Goal: Check status: Check status

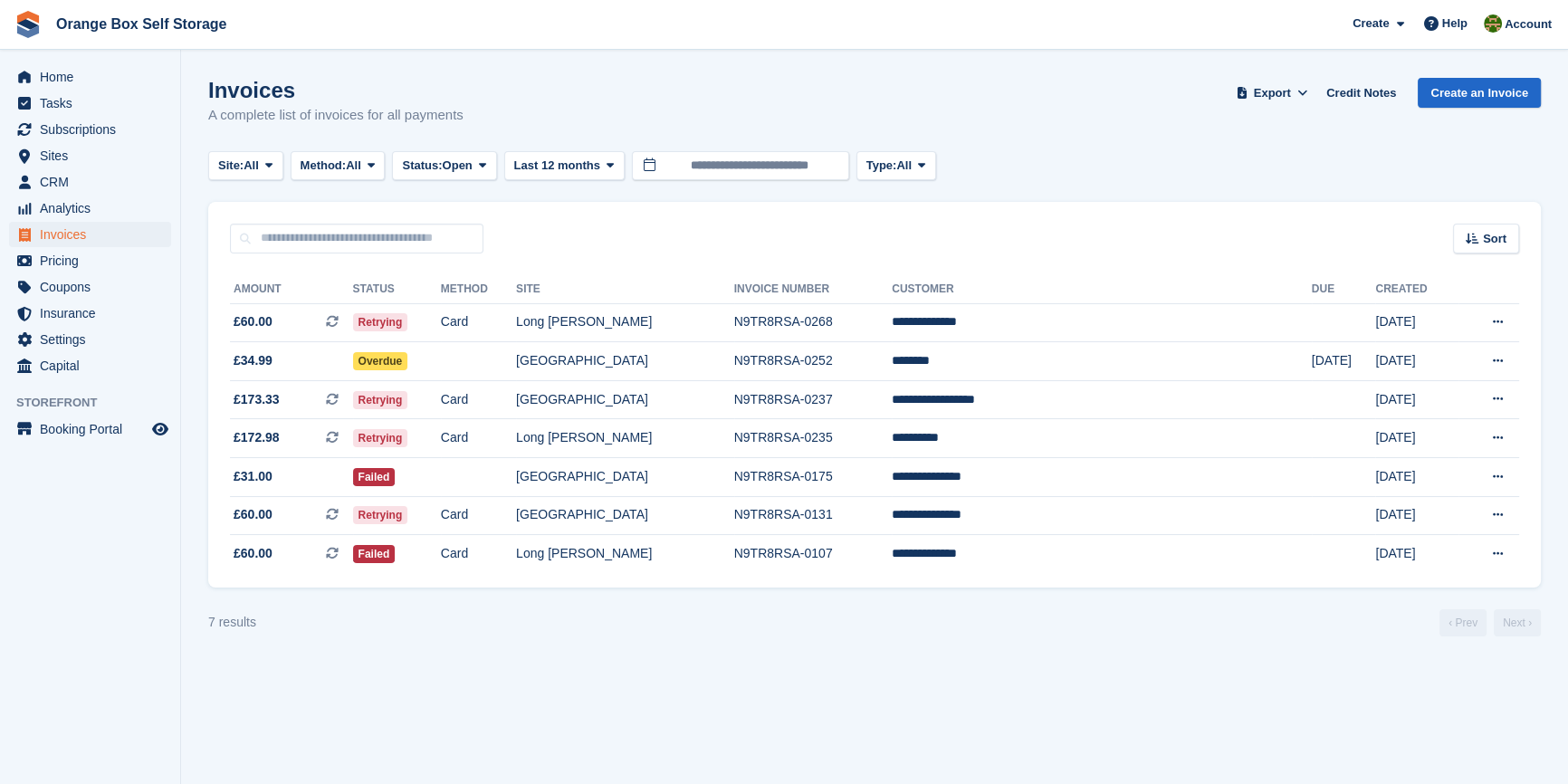
click at [546, 656] on section "Invoices A complete list of invoices for all payments Export Export Invoices Ex…" at bounding box center [874, 392] width 1387 height 784
click at [516, 356] on td at bounding box center [478, 361] width 75 height 39
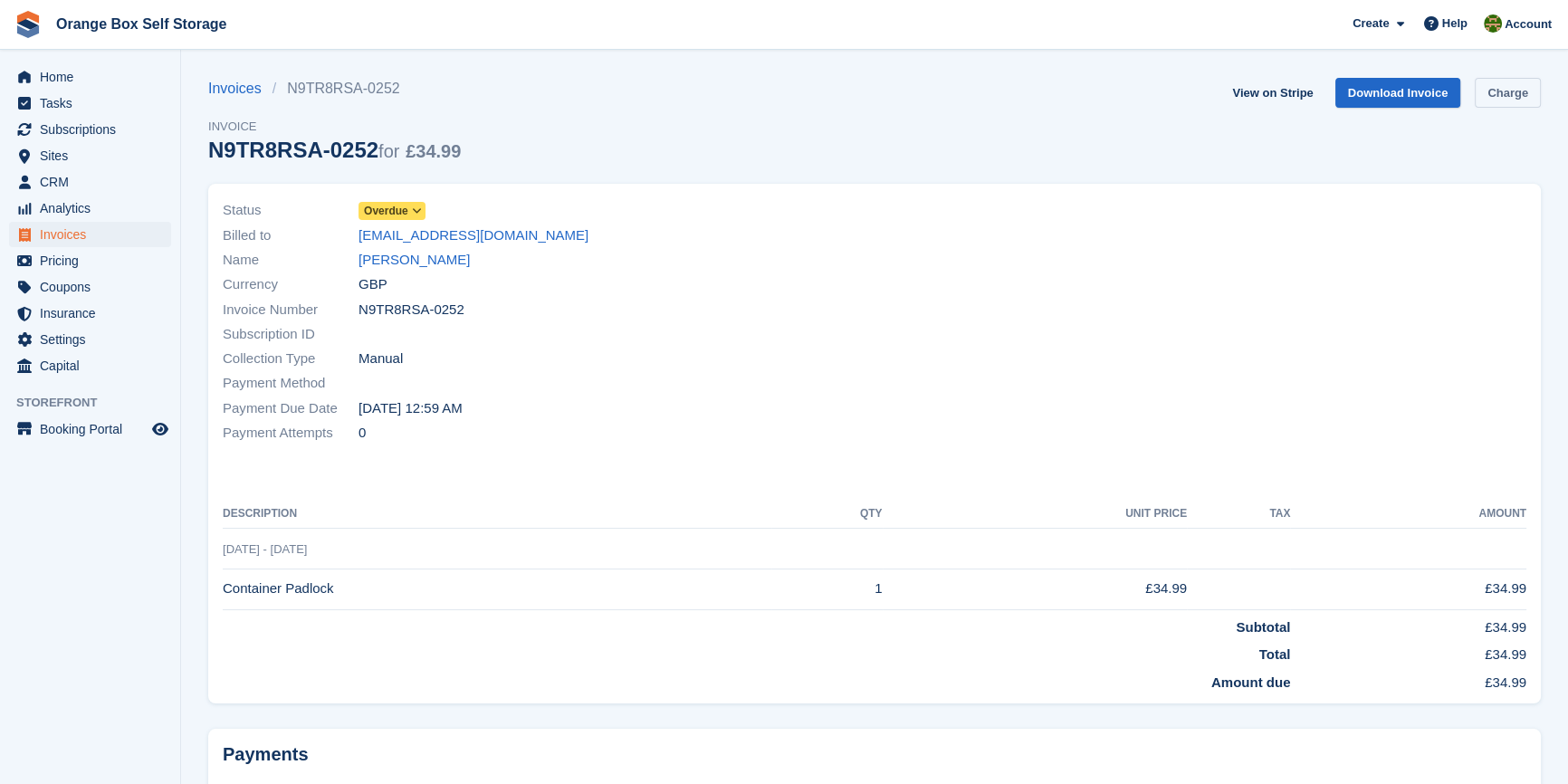
click at [1501, 90] on link "Charge" at bounding box center [1508, 92] width 66 height 30
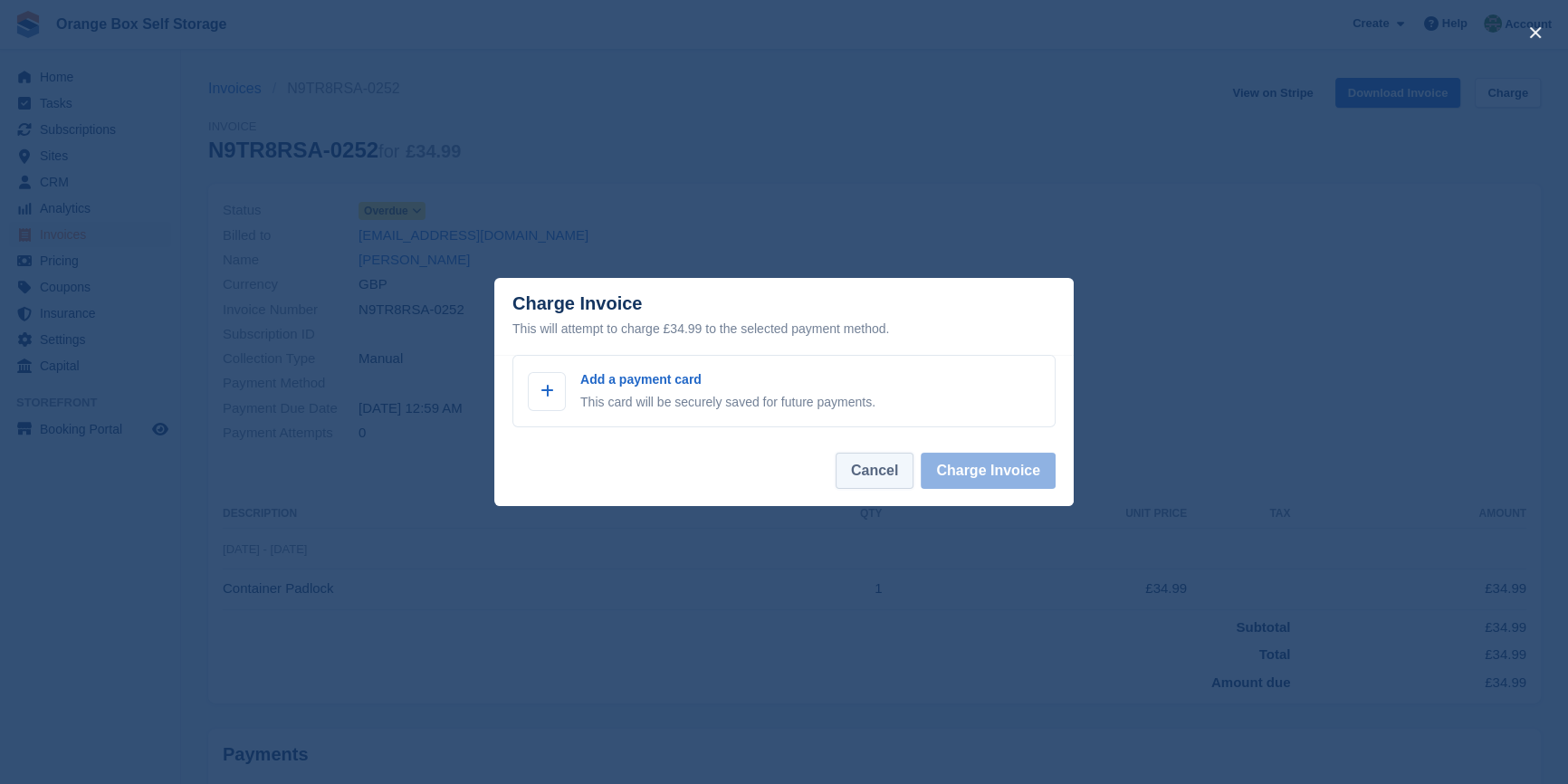
click at [884, 453] on button "Cancel" at bounding box center [874, 471] width 78 height 37
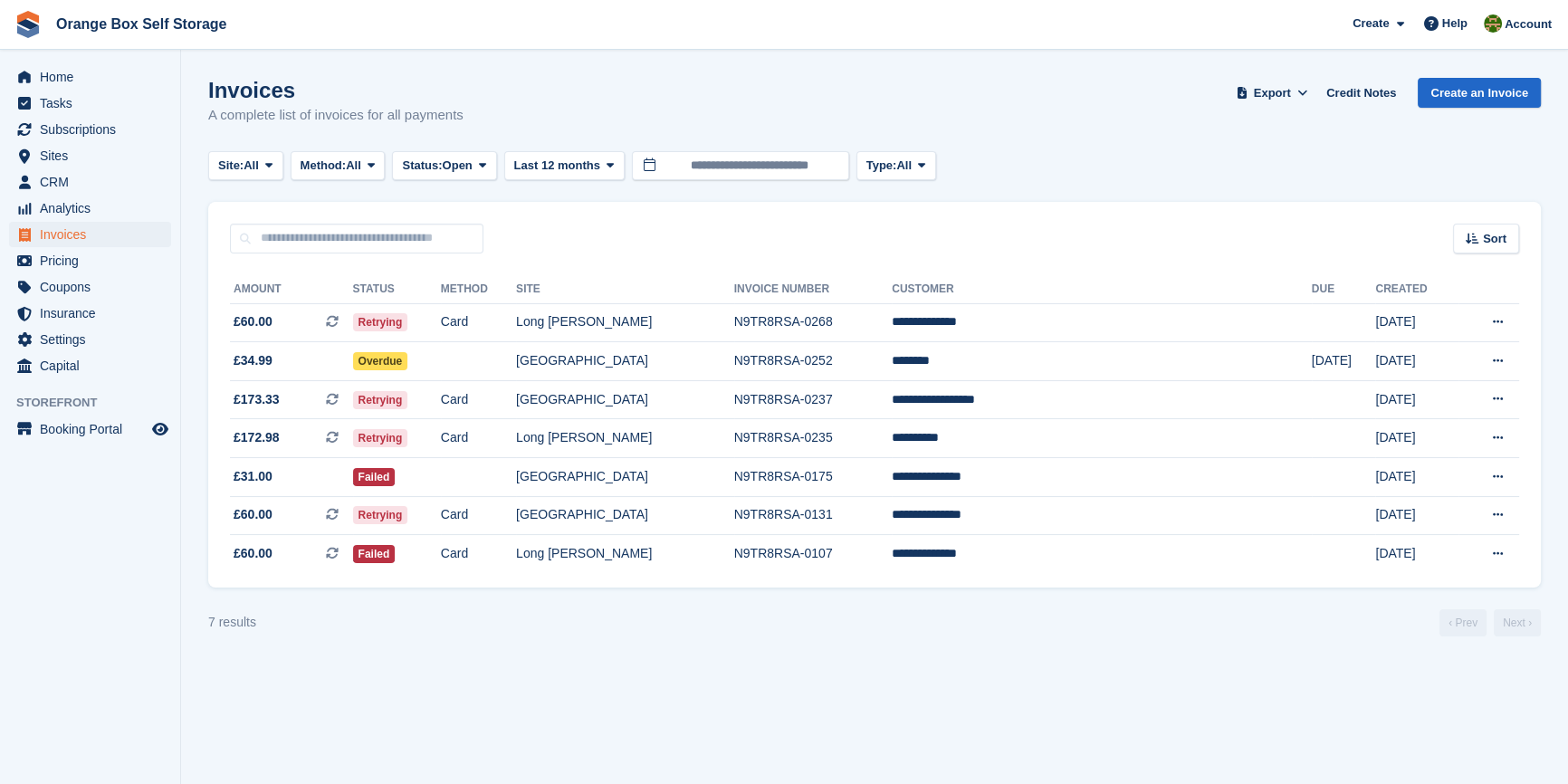
click at [887, 673] on section "Invoices A complete list of invoices for all payments Export Export Invoices Ex…" at bounding box center [874, 392] width 1387 height 784
click at [767, 642] on section "Invoices A complete list of invoices for all payments Export Export Invoices Ex…" at bounding box center [874, 392] width 1387 height 784
click at [516, 480] on td at bounding box center [478, 477] width 75 height 39
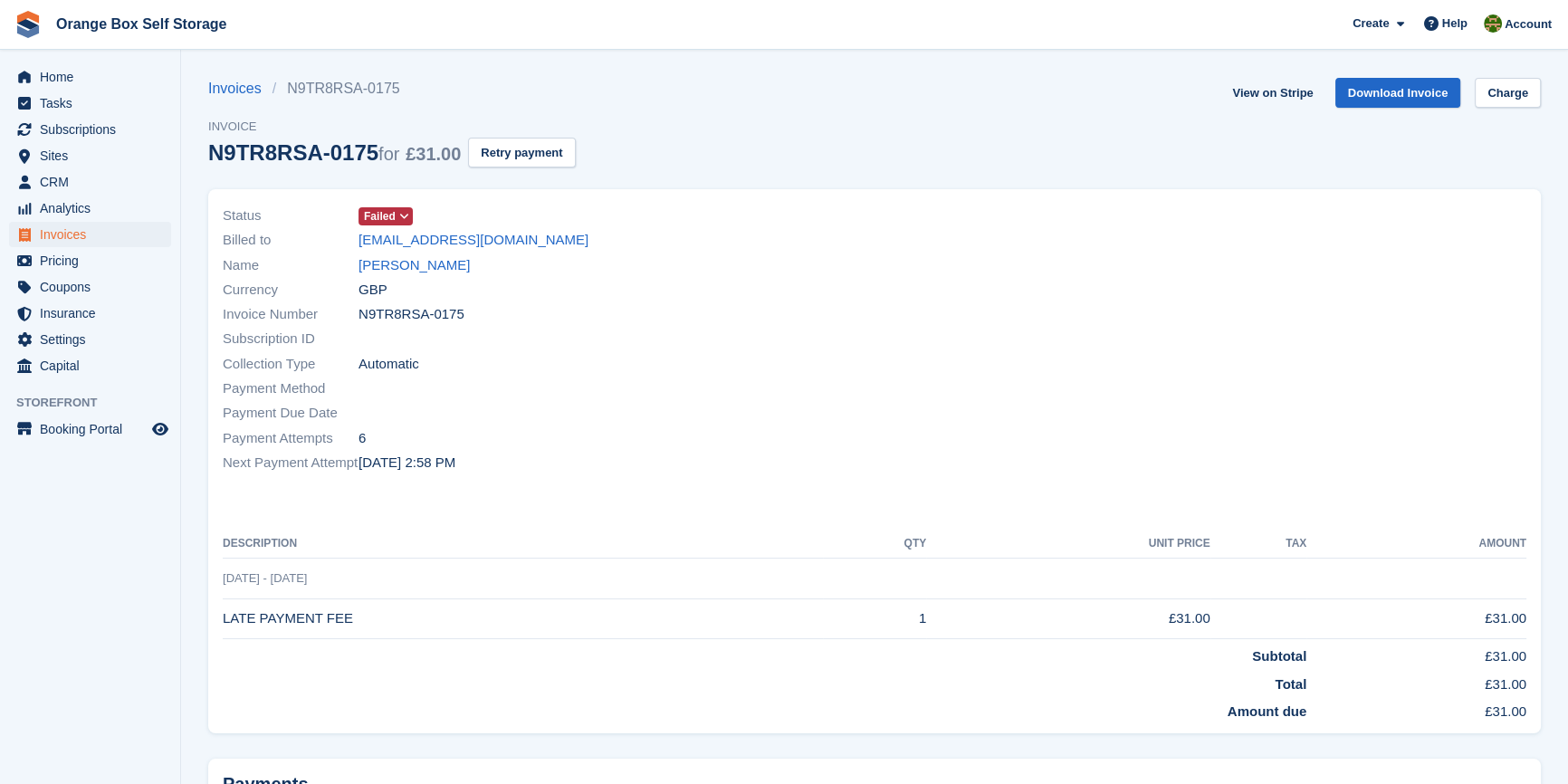
drag, startPoint x: 652, startPoint y: 478, endPoint x: 672, endPoint y: 482, distance: 20.4
